Goal: Task Accomplishment & Management: Complete application form

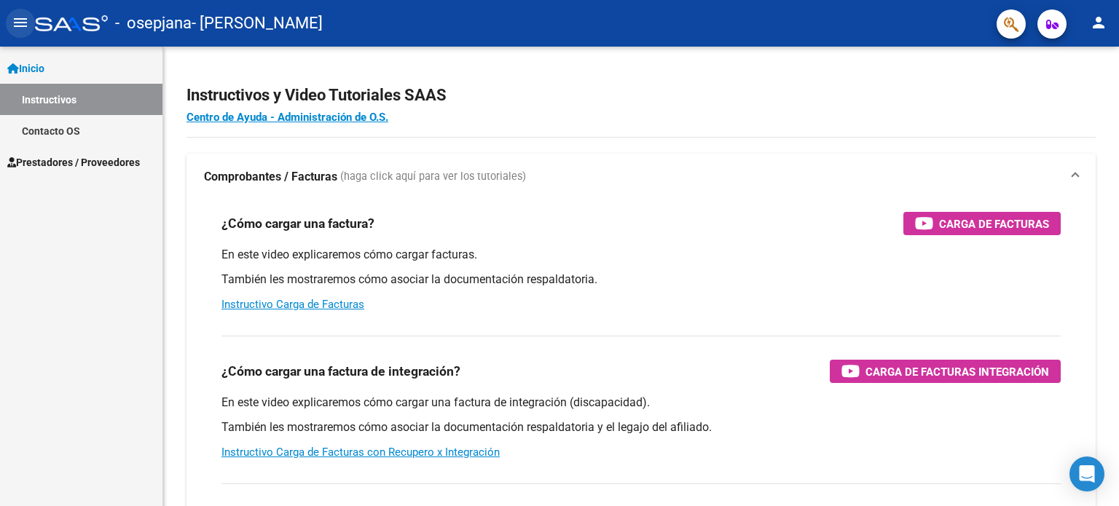
click at [17, 21] on mat-icon "menu" at bounding box center [20, 22] width 17 height 17
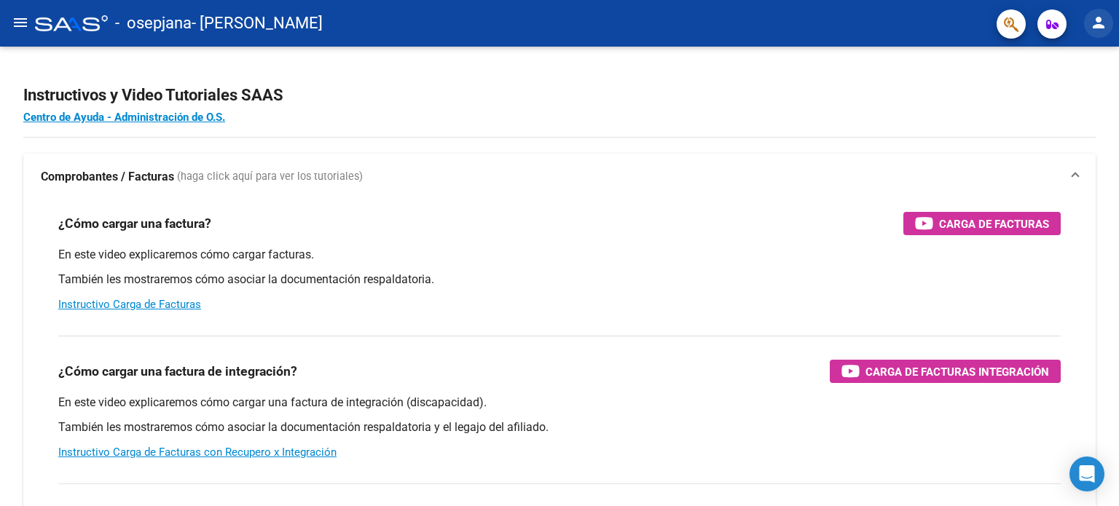
click at [1090, 34] on button "person" at bounding box center [1098, 23] width 29 height 29
click at [1078, 56] on button "person Mi Perfil" at bounding box center [1068, 61] width 89 height 35
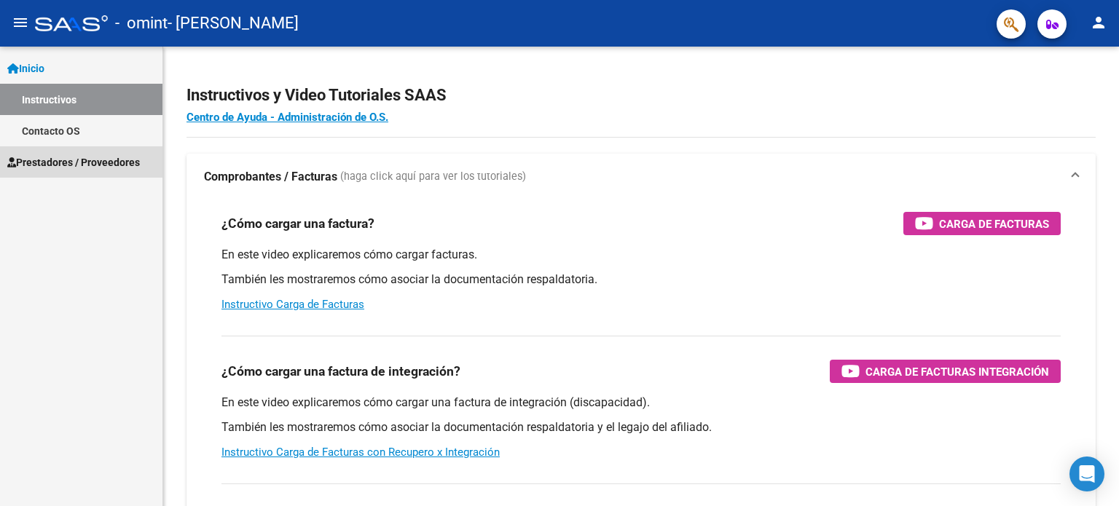
click at [77, 151] on link "Prestadores / Proveedores" at bounding box center [81, 161] width 162 height 31
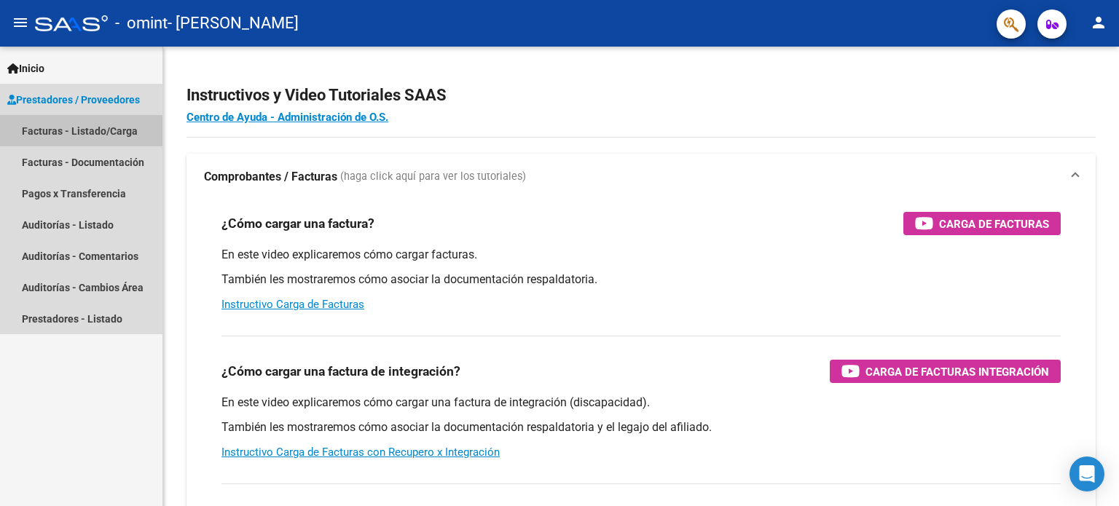
click at [76, 135] on link "Facturas - Listado/Carga" at bounding box center [81, 130] width 162 height 31
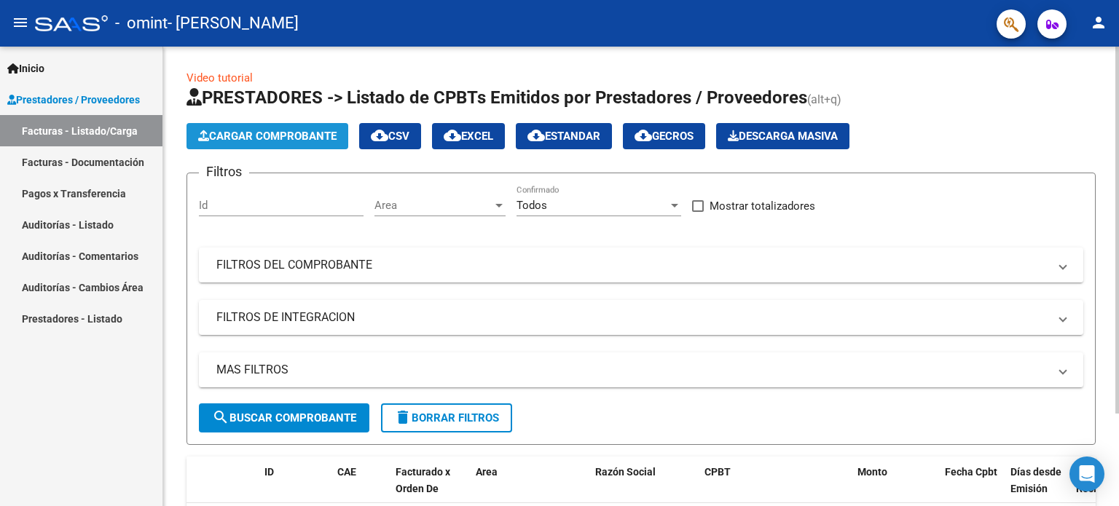
click at [291, 137] on span "Cargar Comprobante" at bounding box center [267, 136] width 138 height 13
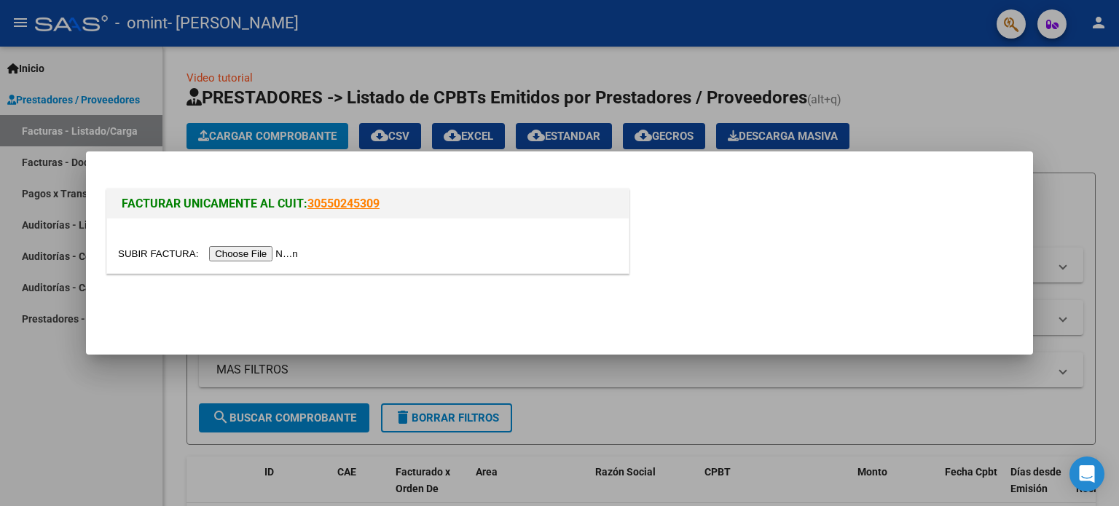
click at [280, 249] on input "file" at bounding box center [210, 253] width 184 height 15
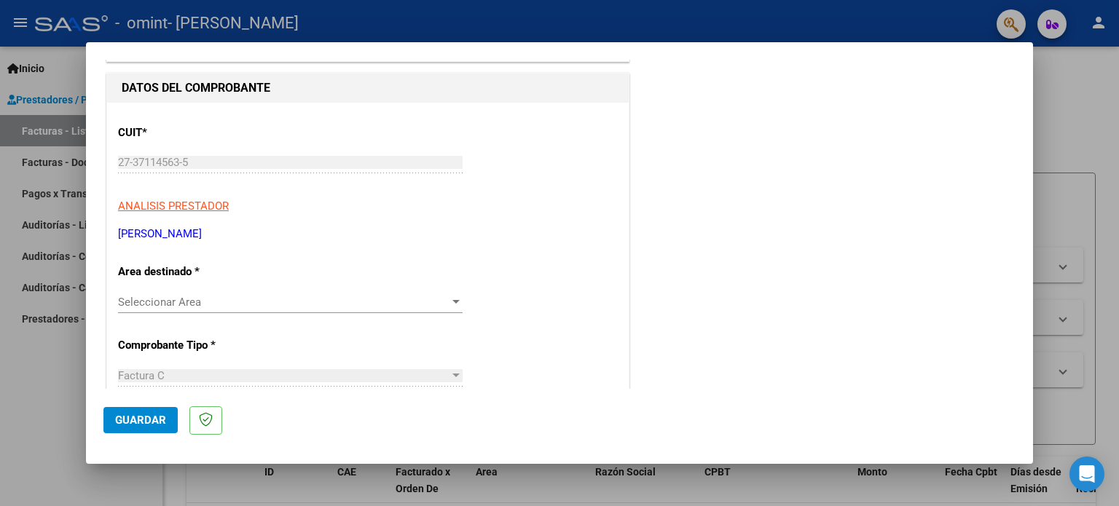
scroll to position [200, 0]
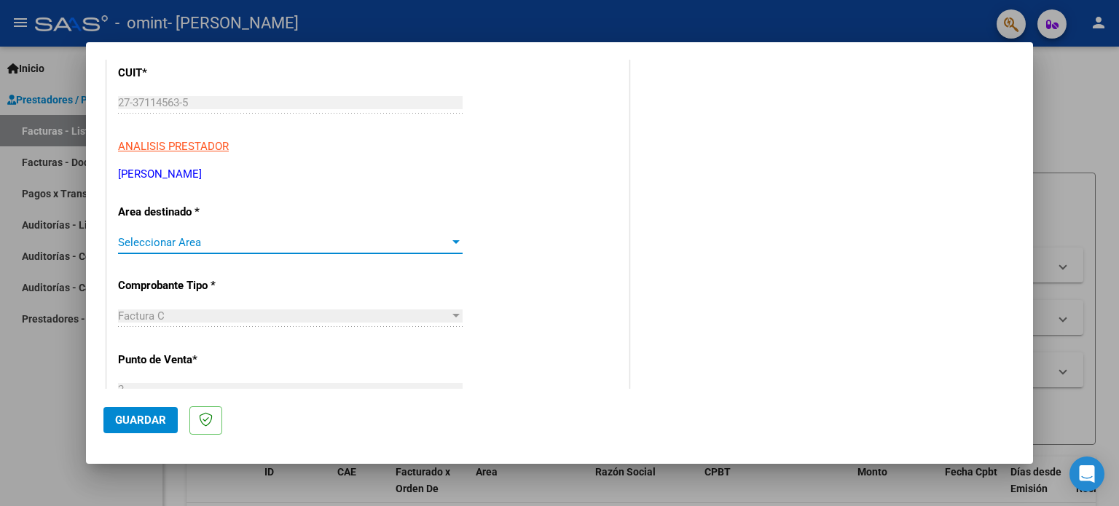
click at [396, 236] on span "Seleccionar Area" at bounding box center [283, 242] width 331 height 13
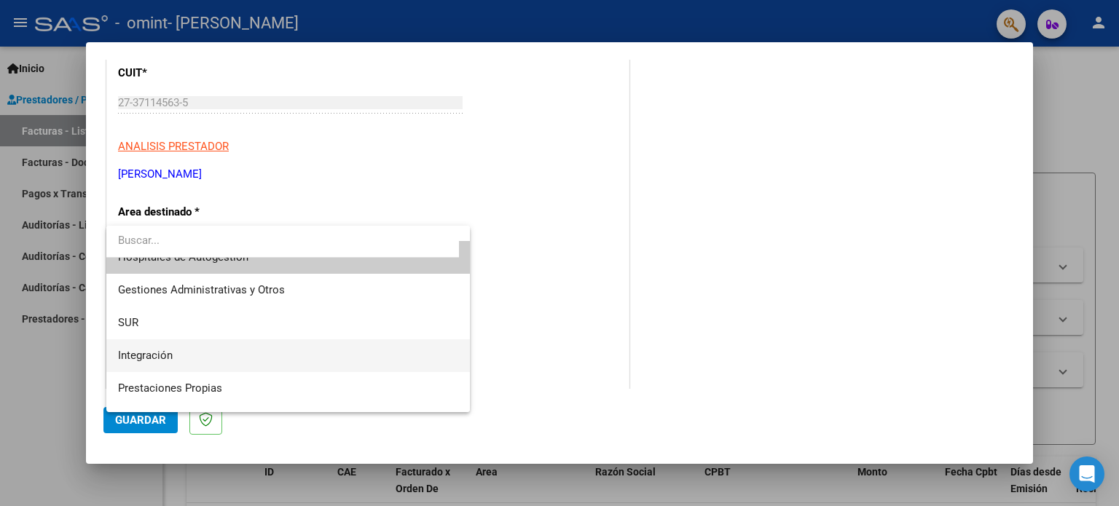
scroll to position [15, 0]
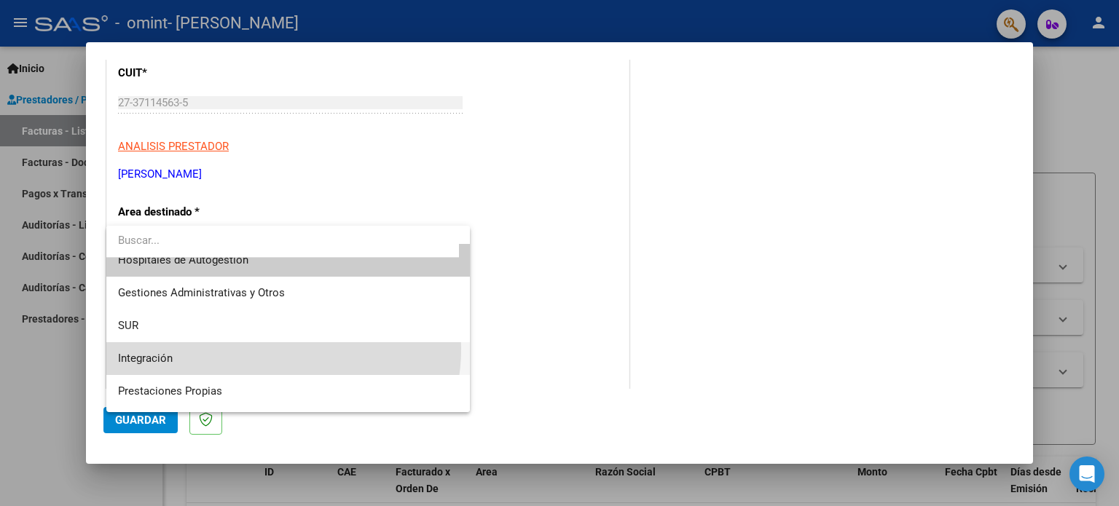
click at [271, 349] on span "Integración" at bounding box center [288, 358] width 341 height 33
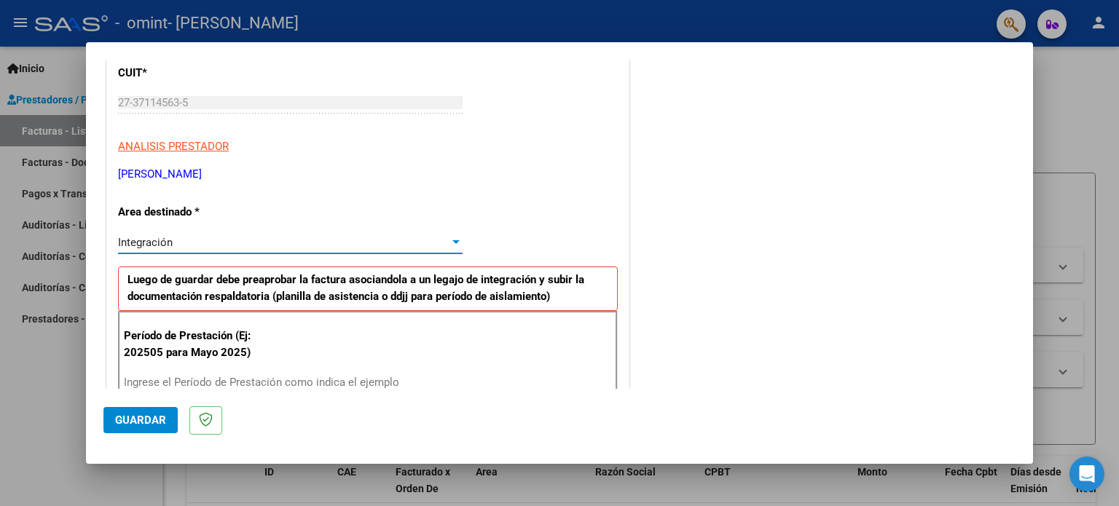
scroll to position [256, 0]
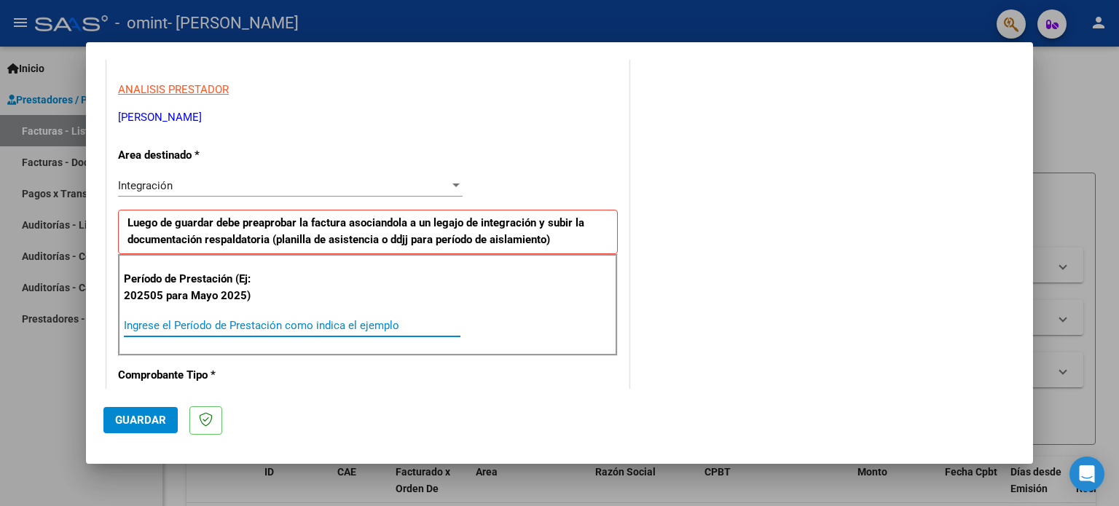
click at [340, 323] on input "Ingrese el Período de Prestación como indica el ejemplo" at bounding box center [292, 325] width 336 height 13
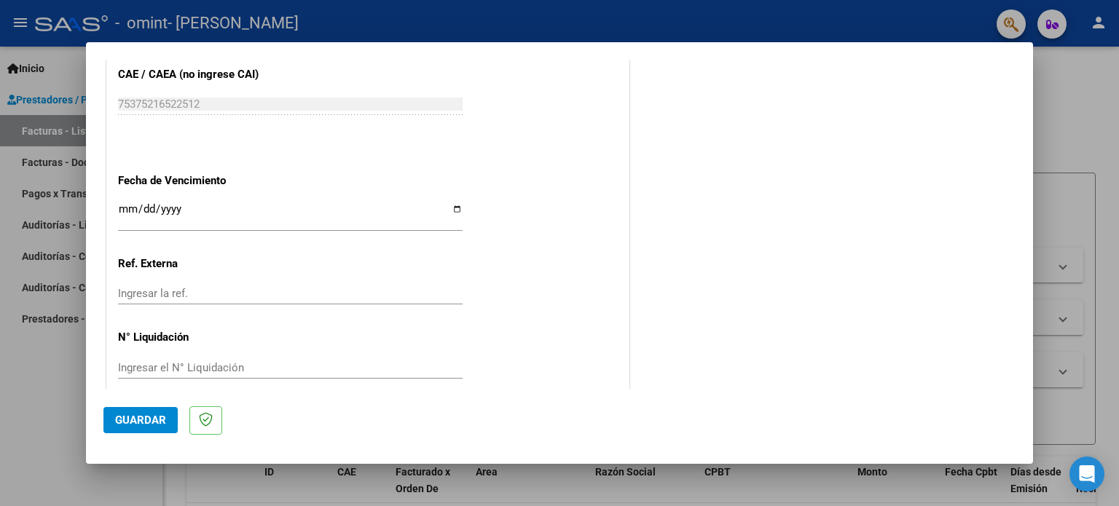
scroll to position [950, 0]
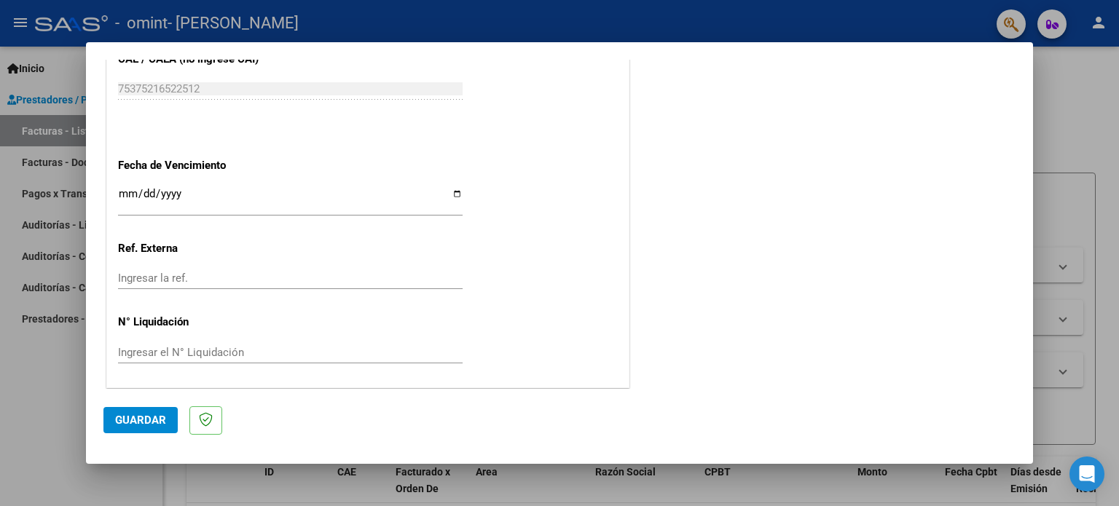
type input "202508"
click at [457, 194] on input "Ingresar la fecha" at bounding box center [290, 199] width 345 height 23
type input "2025-09-15"
click at [159, 413] on button "Guardar" at bounding box center [140, 420] width 74 height 26
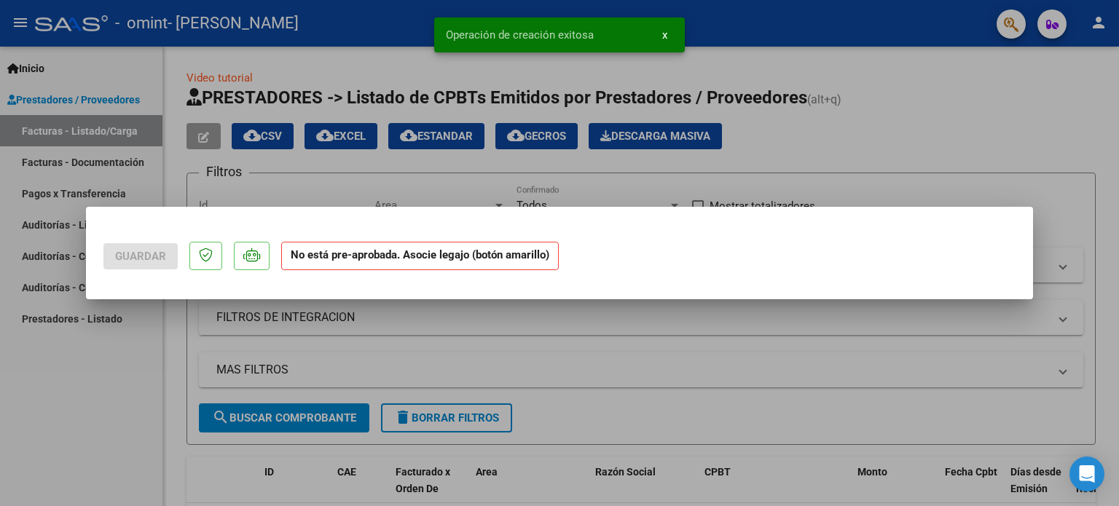
scroll to position [0, 0]
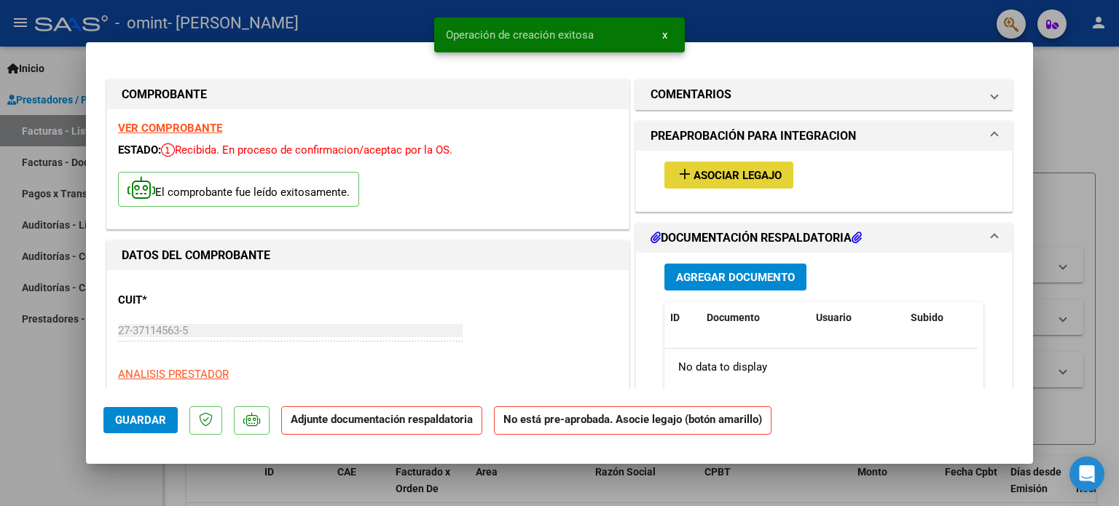
click at [719, 170] on span "Asociar Legajo" at bounding box center [737, 175] width 88 height 13
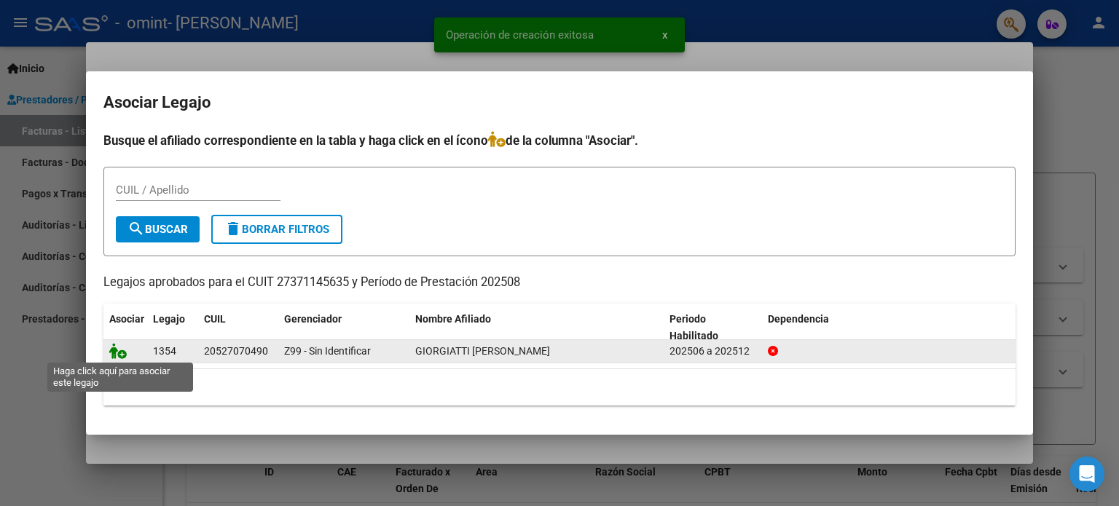
click at [115, 356] on icon at bounding box center [117, 351] width 17 height 16
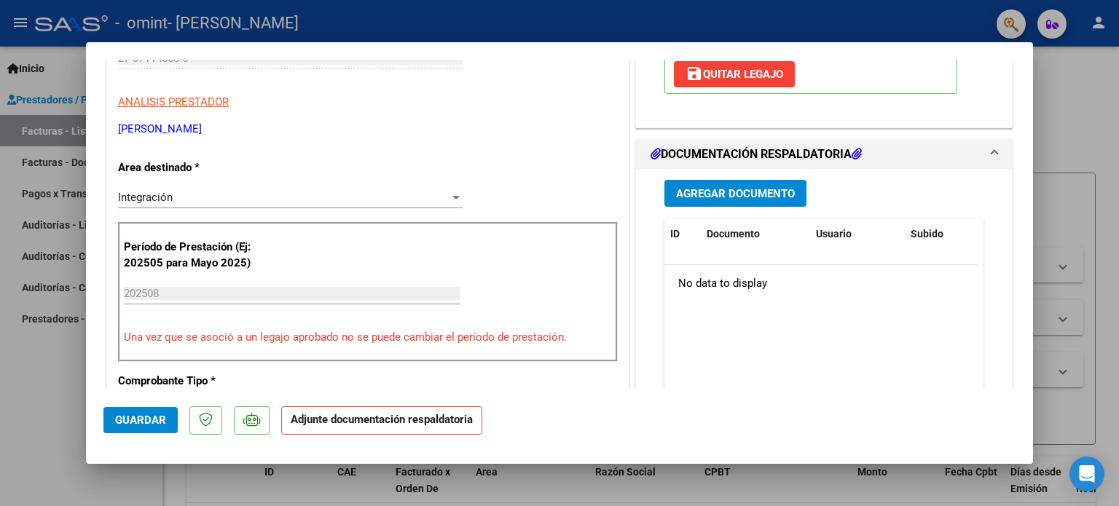
scroll to position [274, 0]
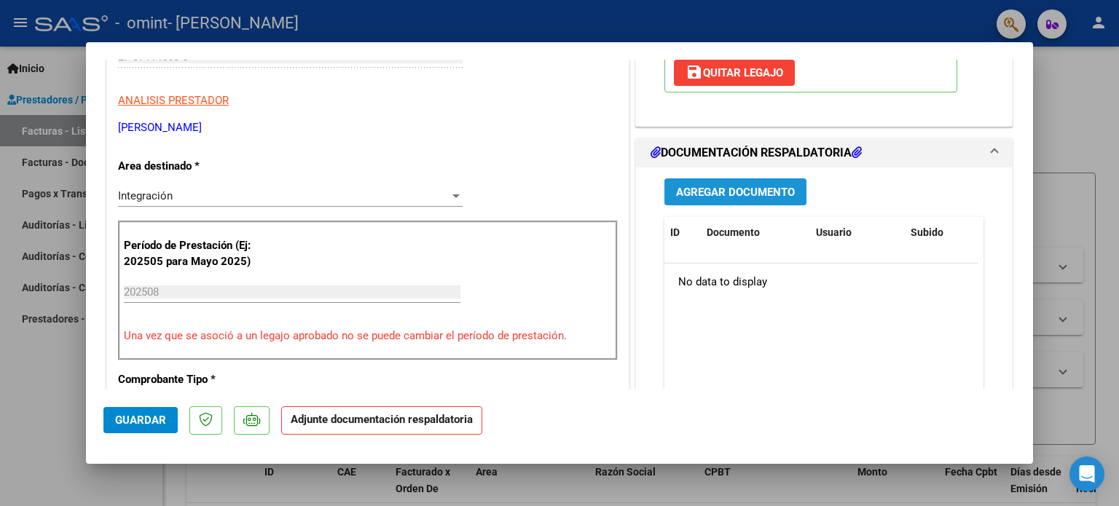
click at [750, 178] on button "Agregar Documento" at bounding box center [735, 191] width 142 height 27
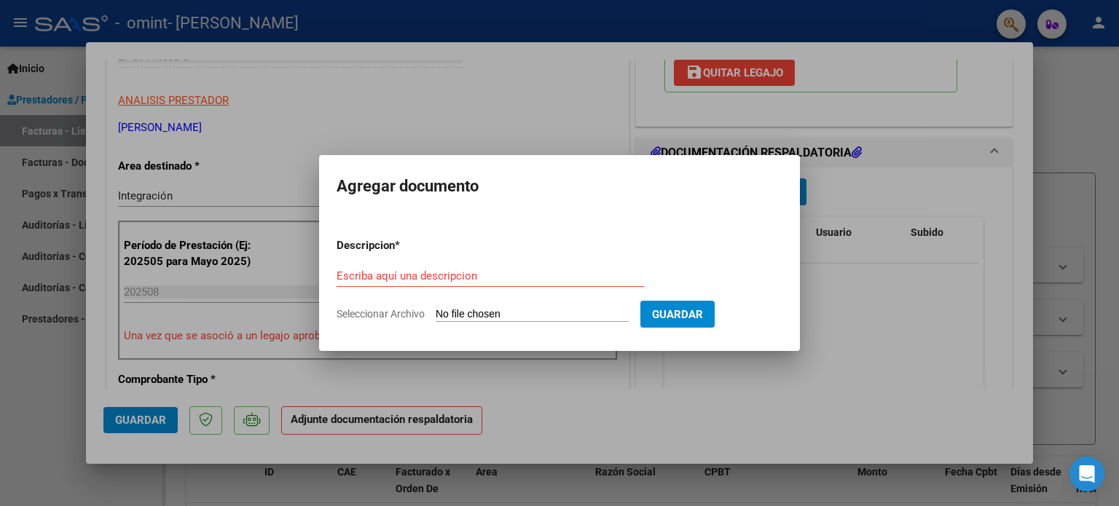
click at [471, 311] on input "Seleccionar Archivo" at bounding box center [532, 315] width 193 height 14
type input "C:\fakepath\Benjamin georgiatti agosto.pdf"
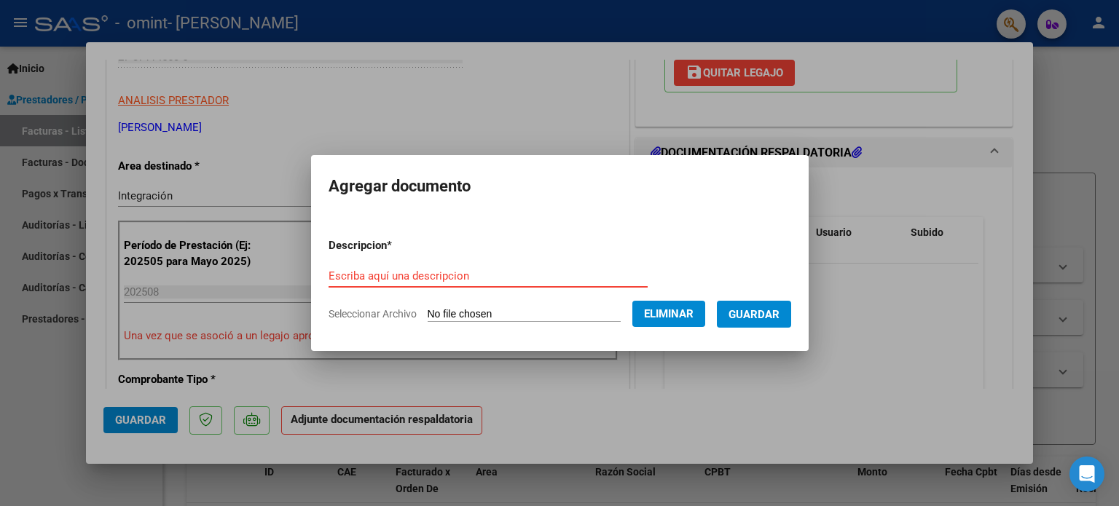
click at [511, 269] on input "Escriba aquí una descripcion" at bounding box center [487, 275] width 319 height 13
type input "A"
type input "Planilla de asistencia"
click at [741, 310] on button "Guardar" at bounding box center [754, 314] width 74 height 27
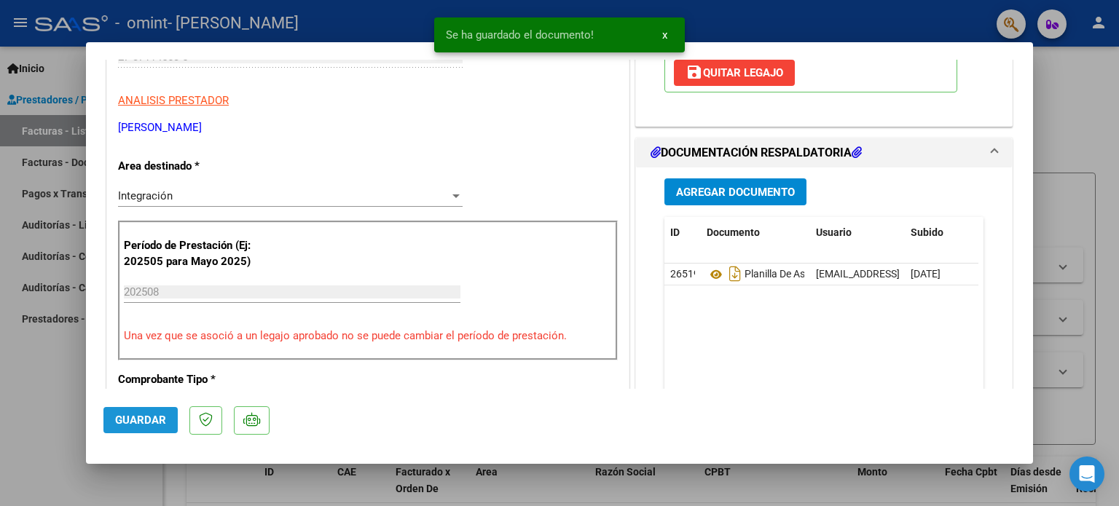
click at [151, 419] on span "Guardar" at bounding box center [140, 420] width 51 height 13
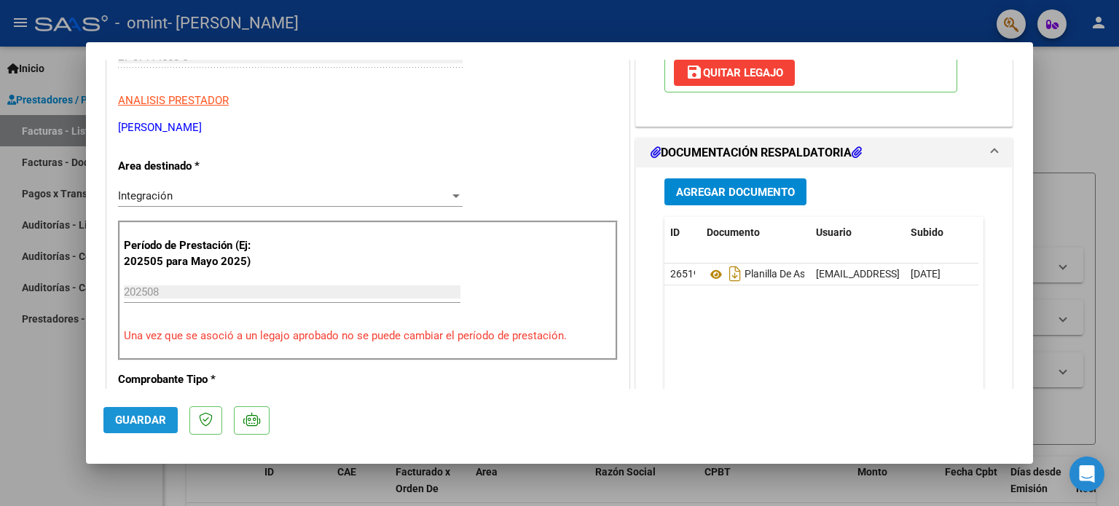
click at [155, 425] on span "Guardar" at bounding box center [140, 420] width 51 height 13
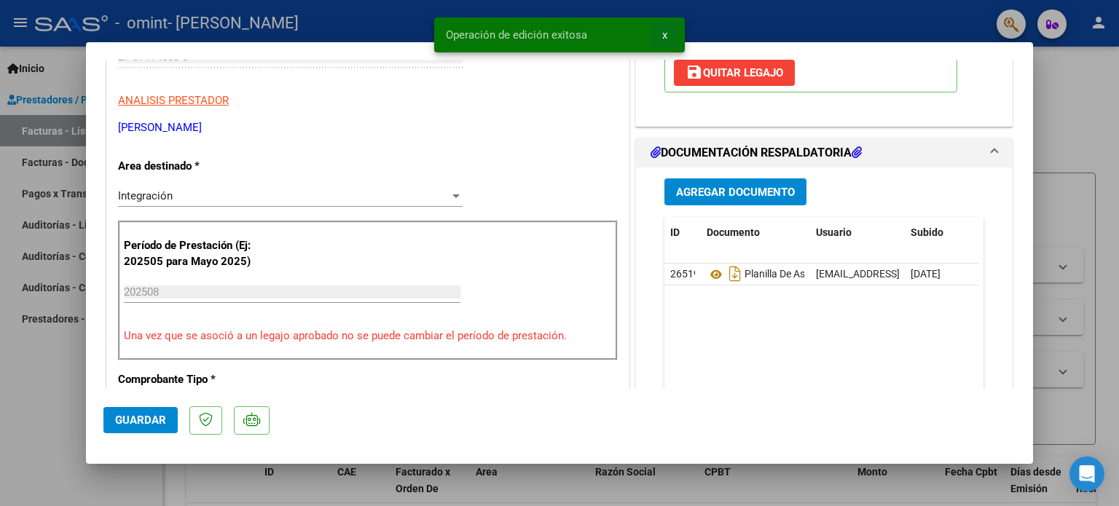
click at [665, 36] on span "x" at bounding box center [664, 34] width 5 height 13
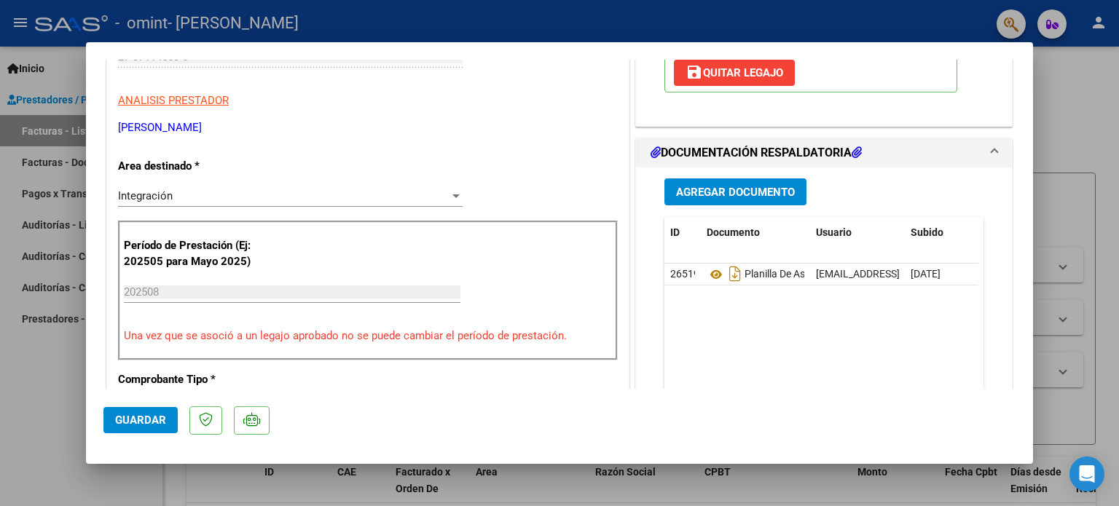
click at [30, 424] on div at bounding box center [559, 253] width 1119 height 506
type input "$ 0,00"
